Goal: Information Seeking & Learning: Learn about a topic

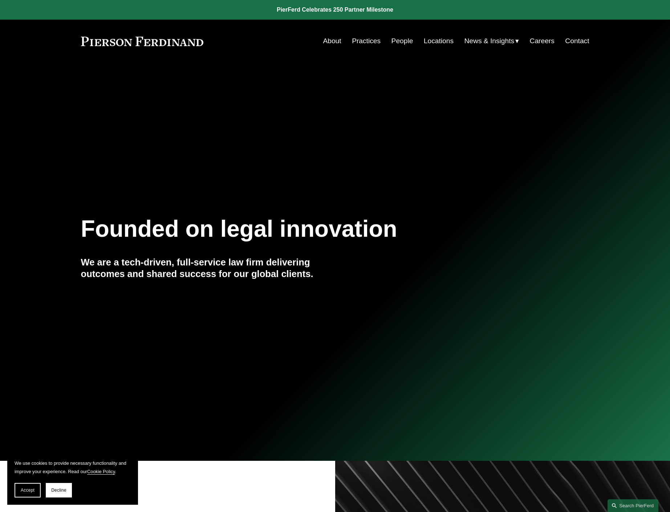
click at [399, 43] on link "People" at bounding box center [402, 41] width 22 height 14
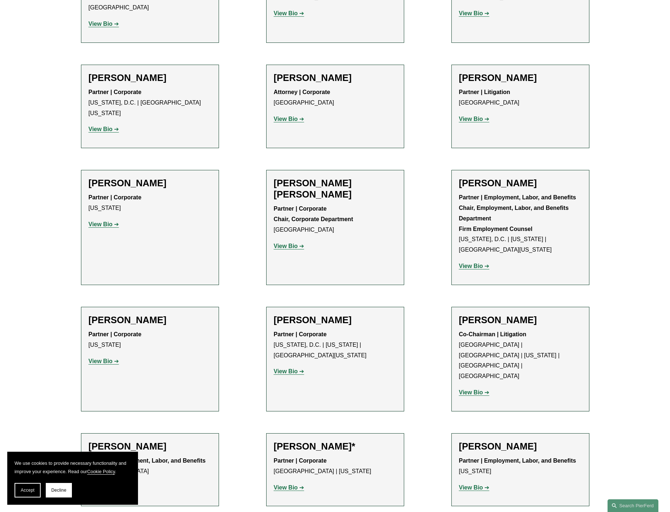
scroll to position [2686, 0]
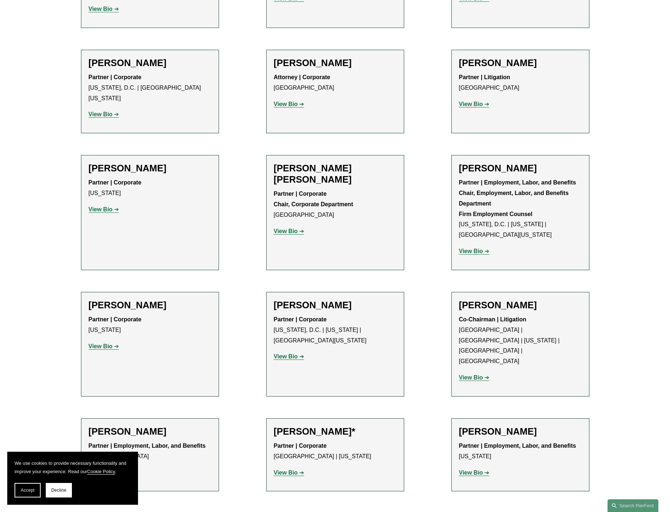
drag, startPoint x: 527, startPoint y: 204, endPoint x: 499, endPoint y: 265, distance: 67.4
click at [499, 299] on div "Joel M. Ferdinand Co-Chairman | Litigation Atlanta | London | New York | Philad…" at bounding box center [520, 343] width 123 height 89
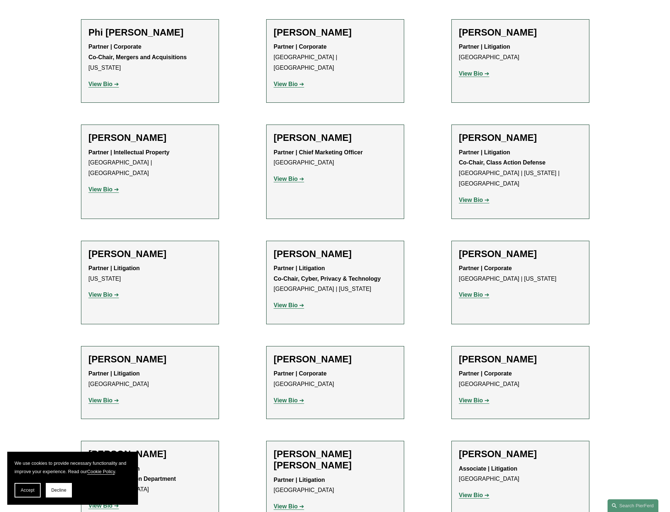
scroll to position [6243, 0]
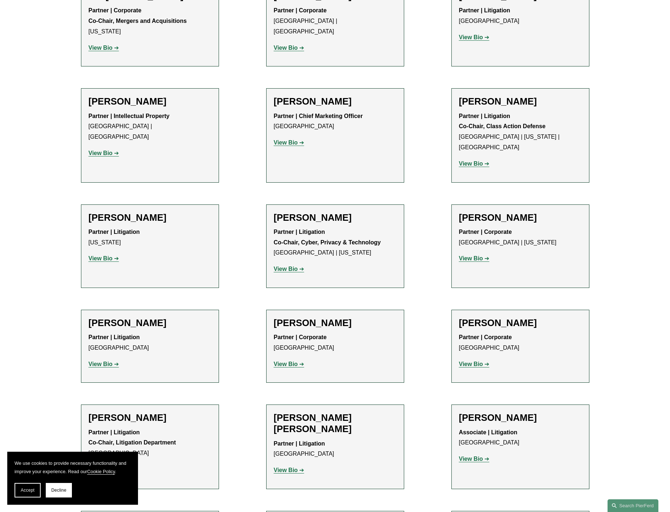
drag, startPoint x: 139, startPoint y: 330, endPoint x: 102, endPoint y: 372, distance: 56.3
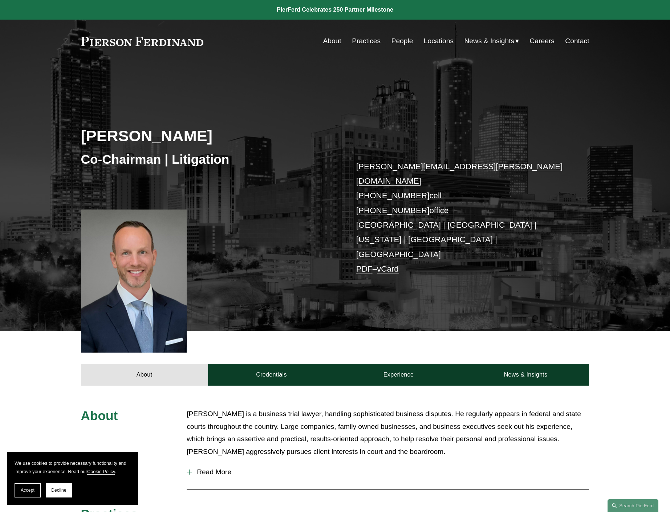
click at [177, 226] on div at bounding box center [134, 280] width 106 height 143
click at [360, 40] on link "Practices" at bounding box center [366, 41] width 29 height 14
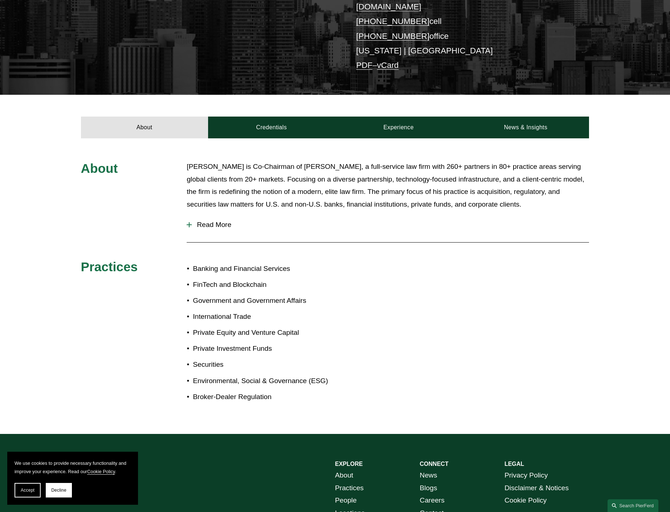
scroll to position [146, 0]
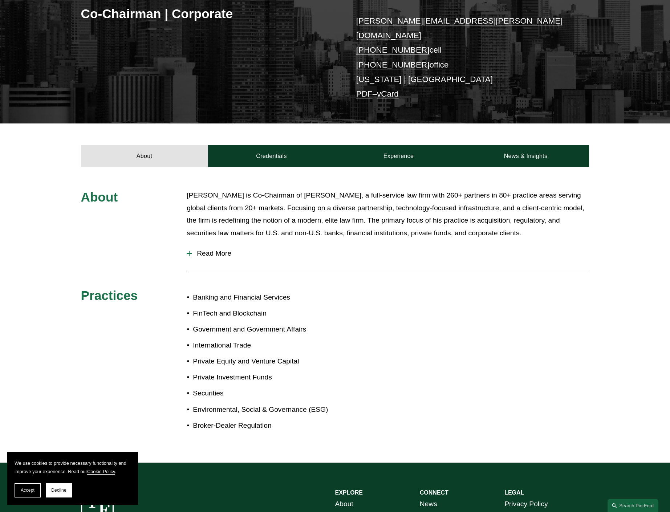
click at [226, 249] on span "Read More" at bounding box center [390, 253] width 397 height 8
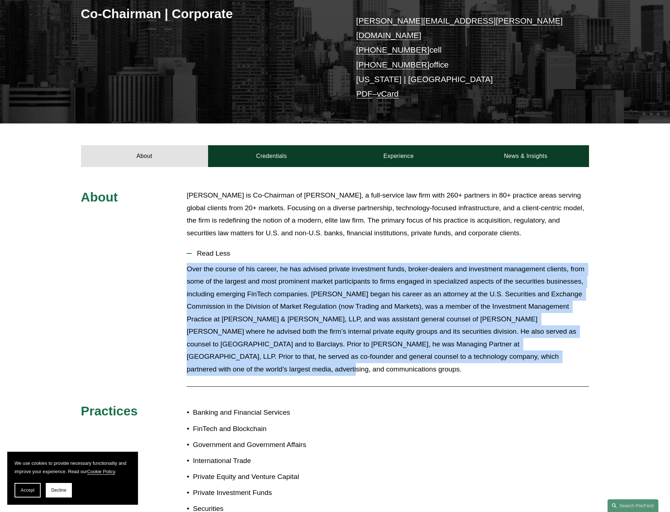
drag, startPoint x: 559, startPoint y: 349, endPoint x: 181, endPoint y: 252, distance: 390.6
click at [181, 252] on div "About Michael Pierson is Co-Chairman of Pierson Ferdinand, a full-service law f…" at bounding box center [335, 372] width 670 height 367
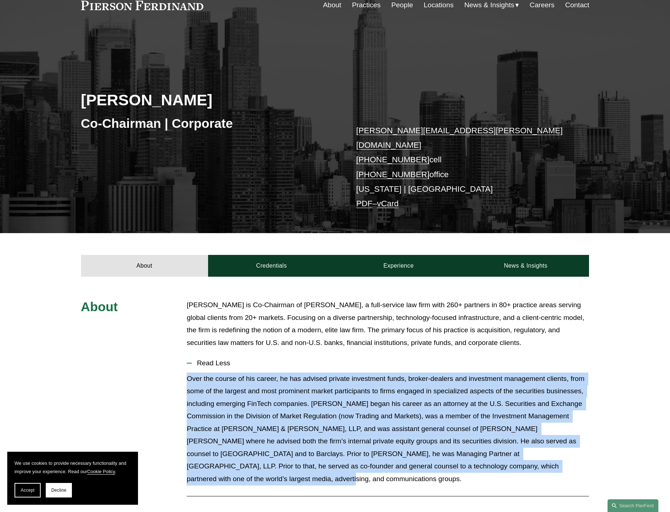
scroll to position [0, 0]
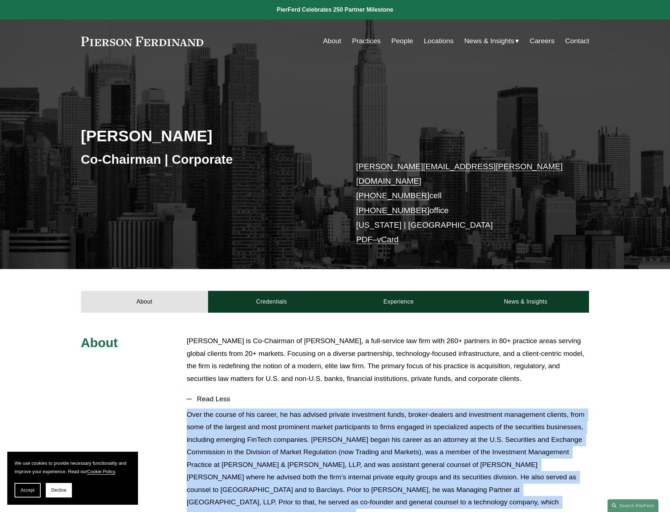
drag, startPoint x: 79, startPoint y: 134, endPoint x: 206, endPoint y: 133, distance: 127.0
click at [206, 133] on div "Michael Pierson Co-Chairman | Corporate michael.pierson@pierferd.com +1.202.445…" at bounding box center [335, 176] width 670 height 186
copy h2 "Michael Pierson"
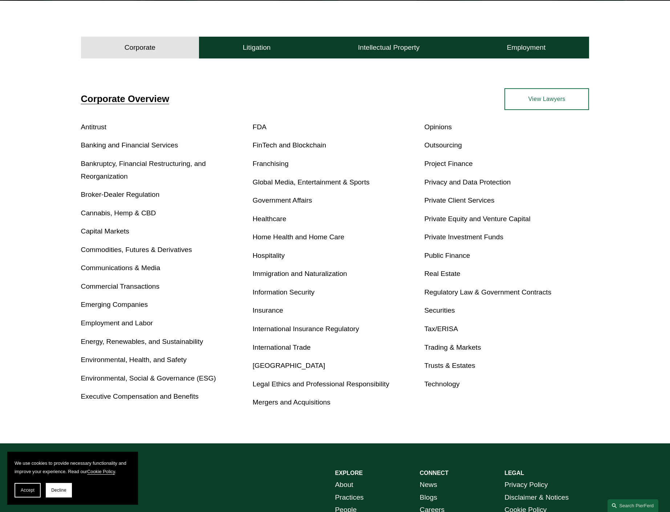
scroll to position [218, 0]
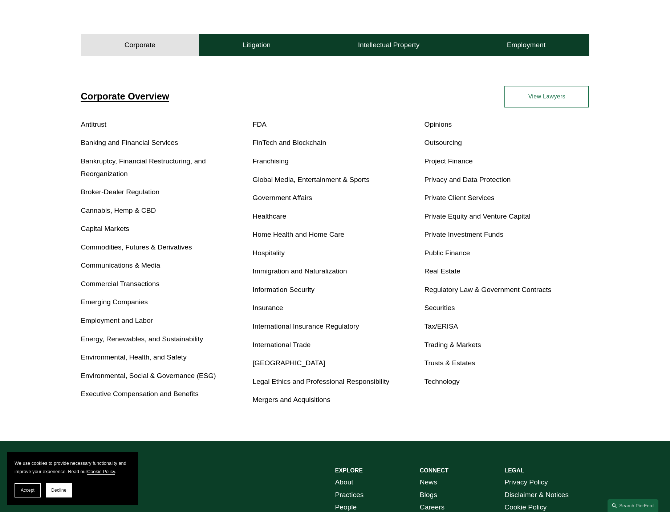
click at [136, 302] on link "Emerging Companies" at bounding box center [114, 302] width 67 height 8
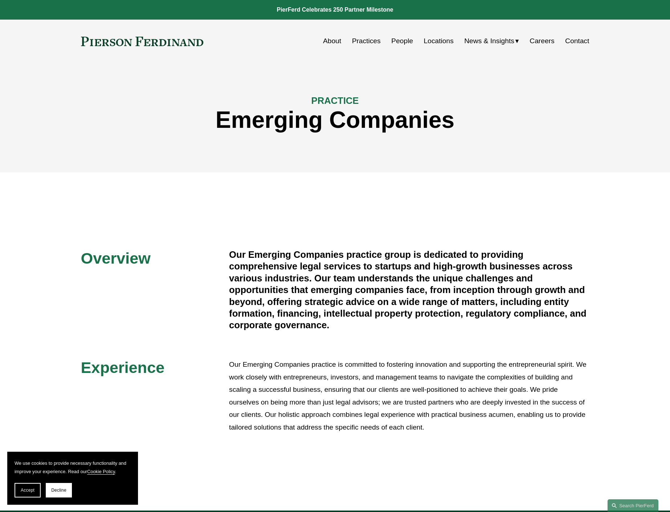
click at [393, 44] on link "People" at bounding box center [402, 41] width 22 height 14
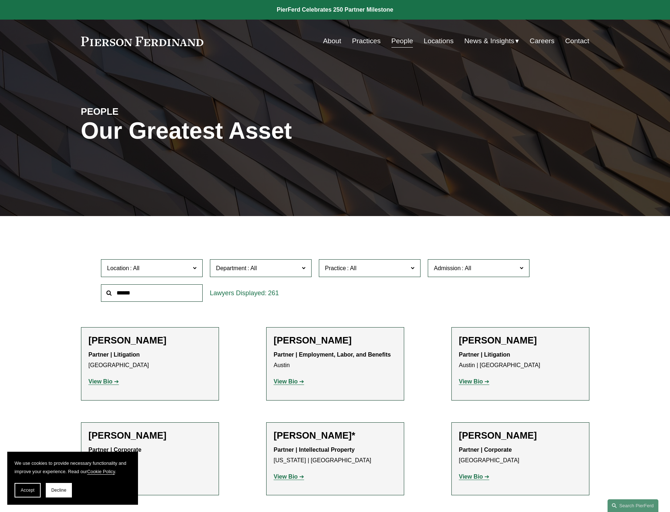
click at [260, 272] on span "Department" at bounding box center [257, 268] width 83 height 10
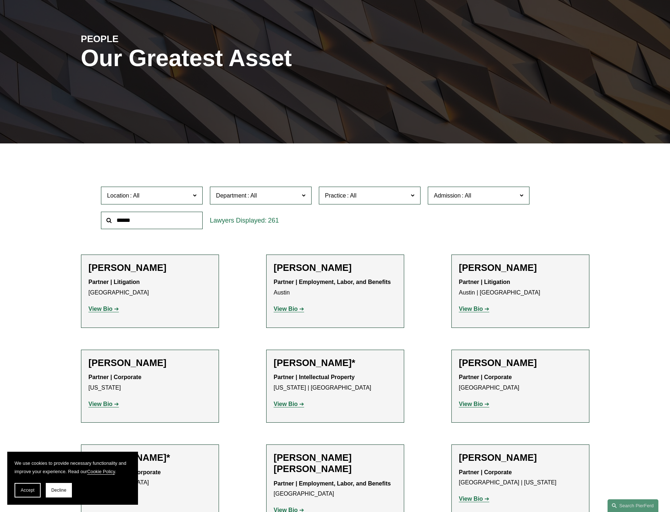
click at [0, 0] on link "Corporate" at bounding box center [0, 0] width 0 height 0
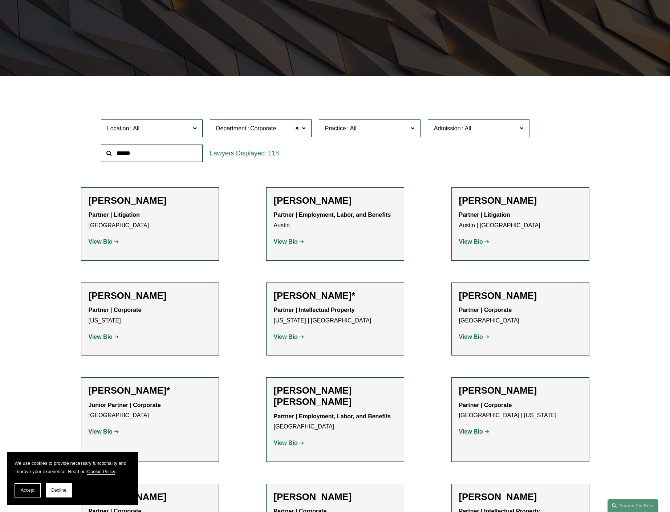
scroll to position [143, 0]
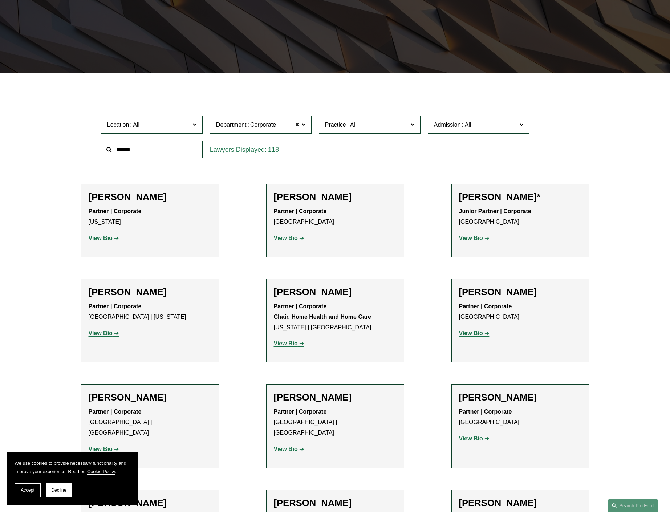
click at [404, 126] on span "Practice" at bounding box center [366, 125] width 83 height 10
click at [0, 0] on link "Emerging Companies" at bounding box center [0, 0] width 0 height 0
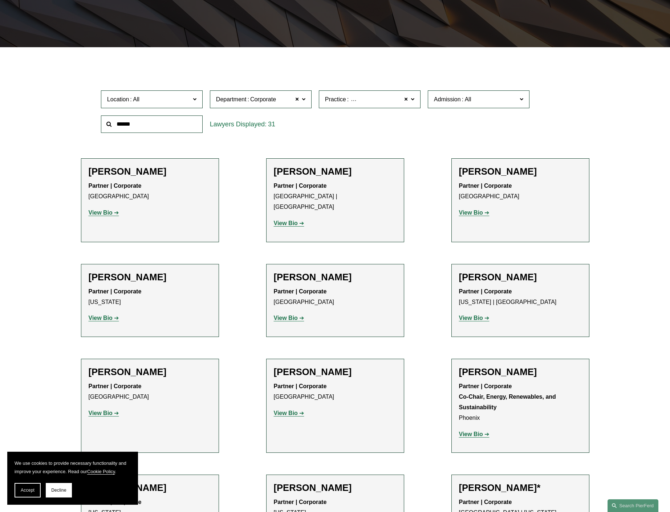
scroll to position [181, 0]
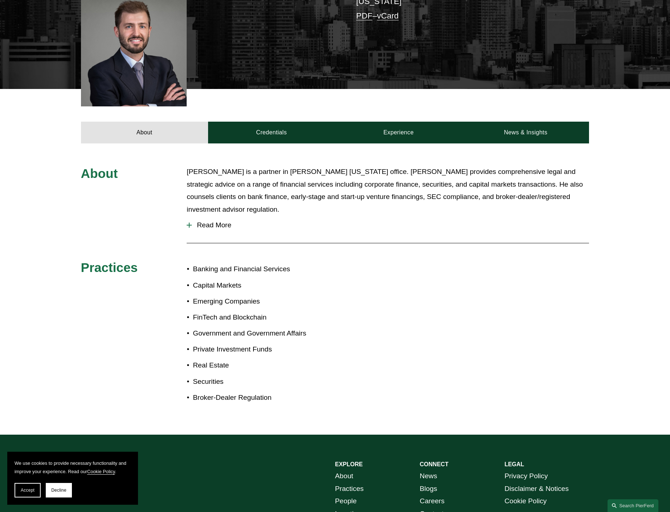
scroll to position [254, 0]
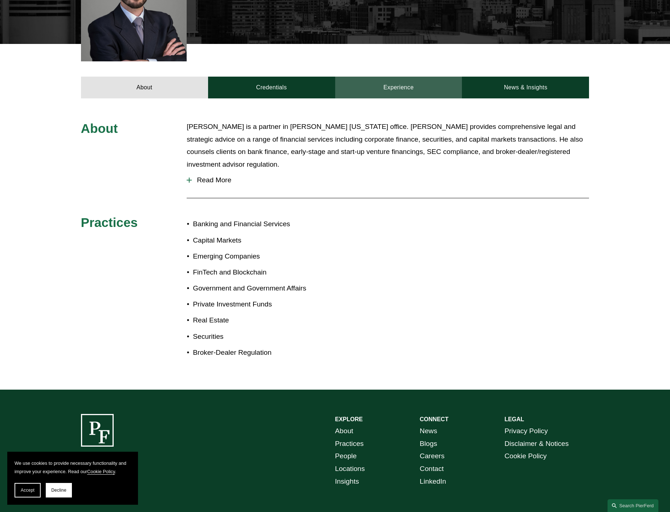
click at [391, 77] on link "Experience" at bounding box center [398, 88] width 127 height 22
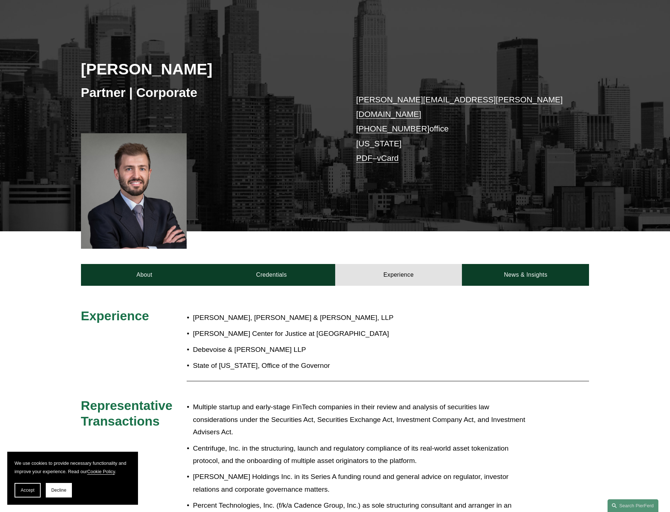
scroll to position [0, 0]
